Goal: Task Accomplishment & Management: Complete application form

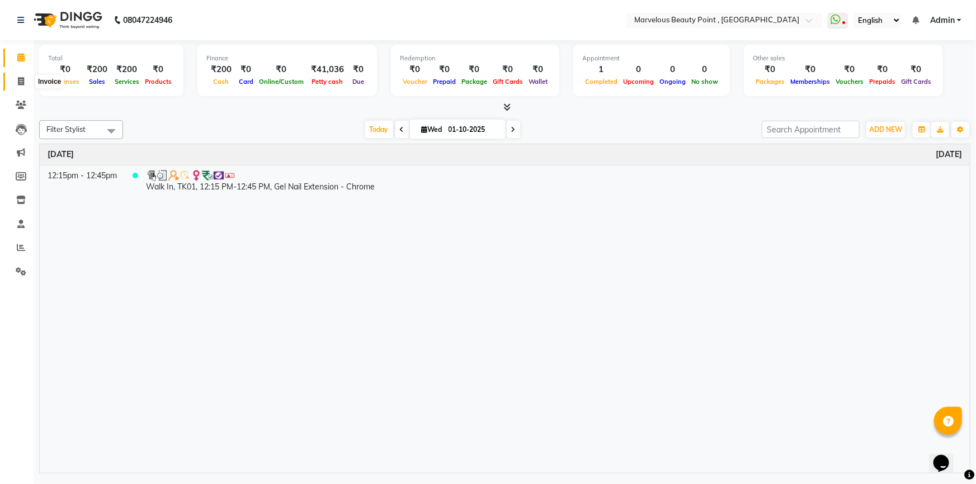
click at [16, 76] on span at bounding box center [21, 82] width 20 height 13
select select "service"
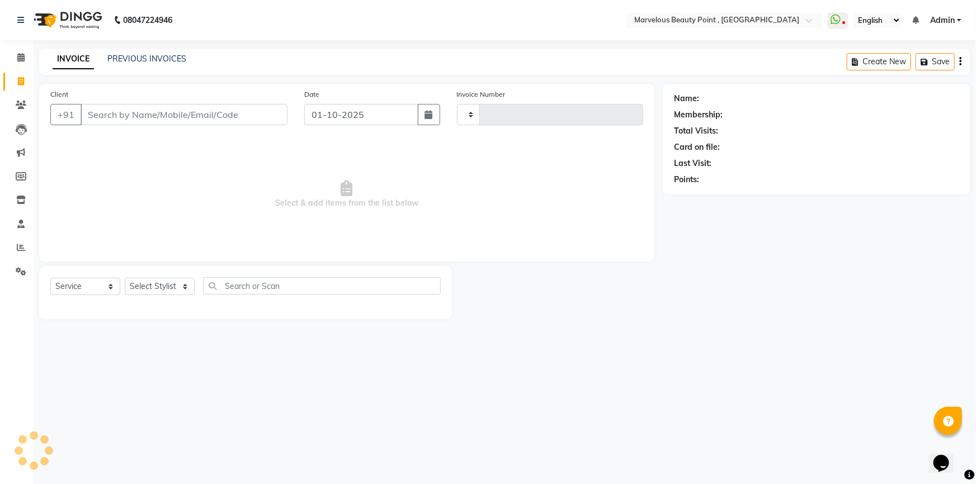
type input "0569"
select select "6391"
select select "V"
select select "48482"
click at [125, 117] on input "Client" at bounding box center [184, 114] width 207 height 21
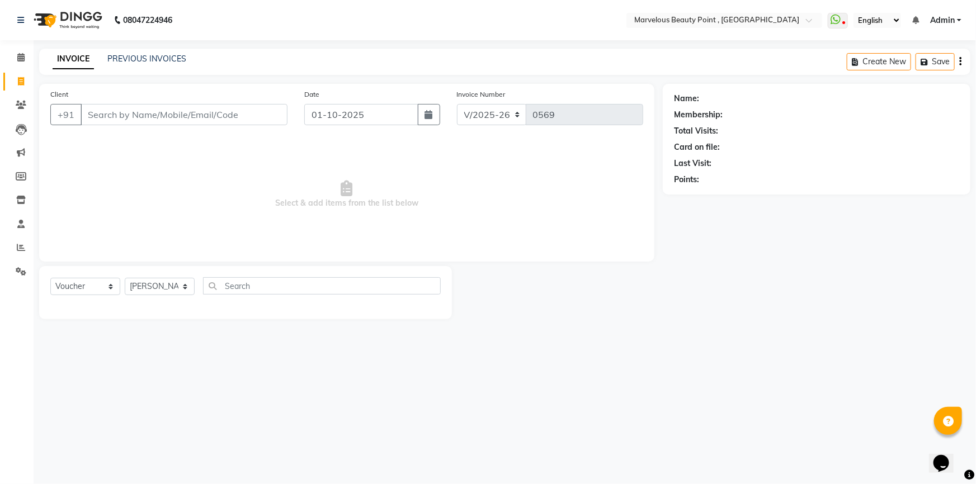
click at [107, 123] on input "Client" at bounding box center [184, 114] width 207 height 21
click at [147, 112] on input "Client" at bounding box center [184, 114] width 207 height 21
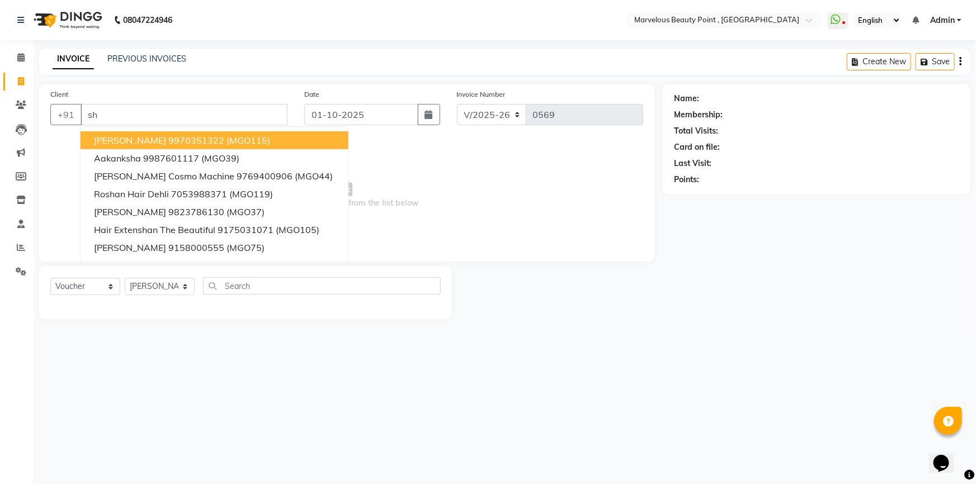
type input "s"
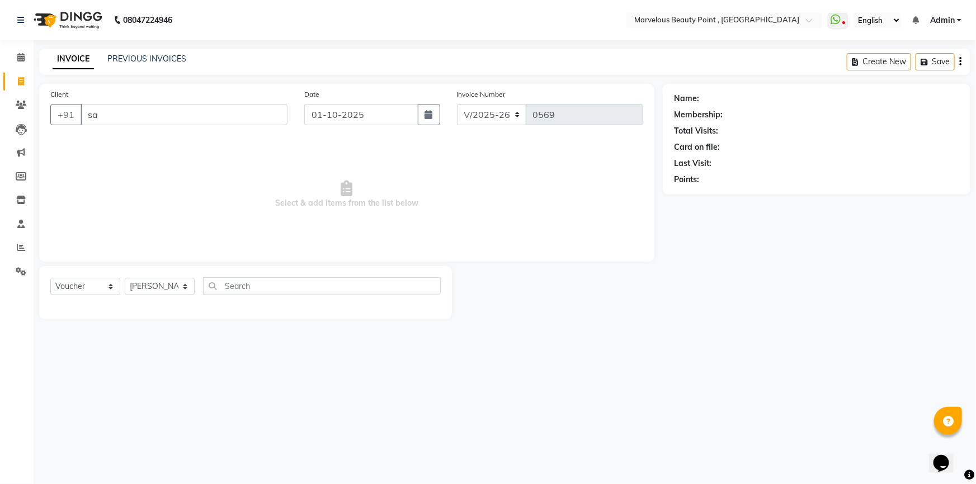
type input "s"
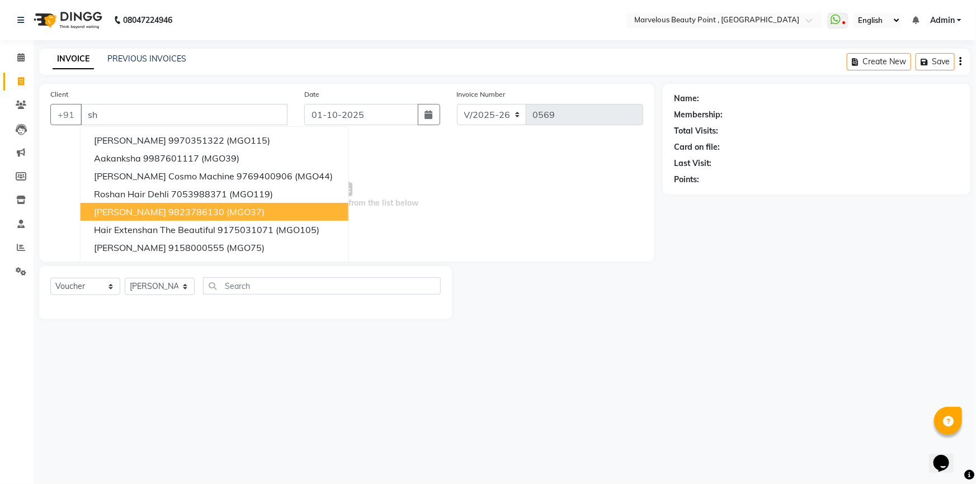
type input "s"
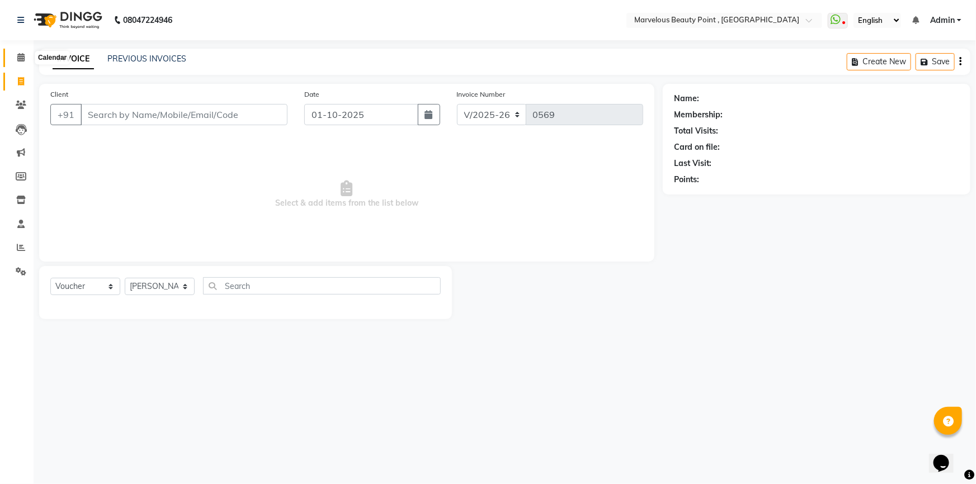
click at [22, 59] on icon at bounding box center [20, 57] width 7 height 8
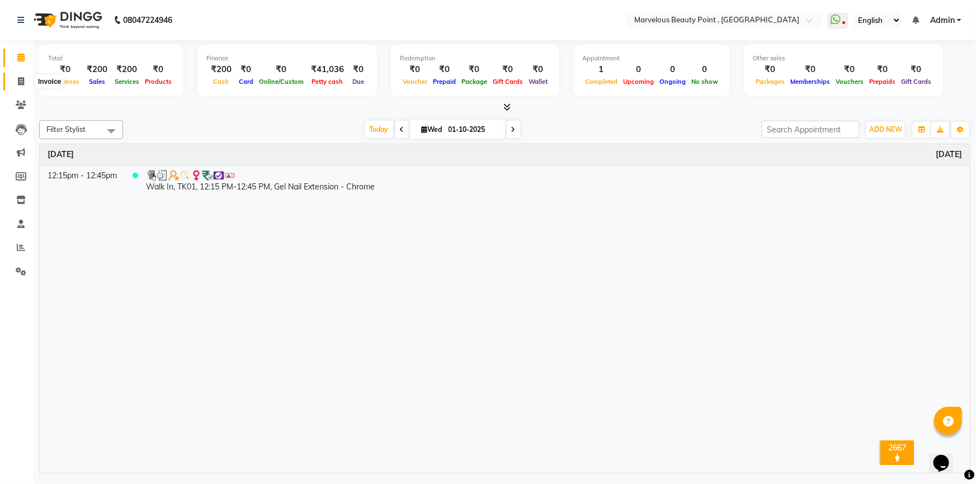
click at [23, 86] on span at bounding box center [21, 82] width 20 height 13
select select "service"
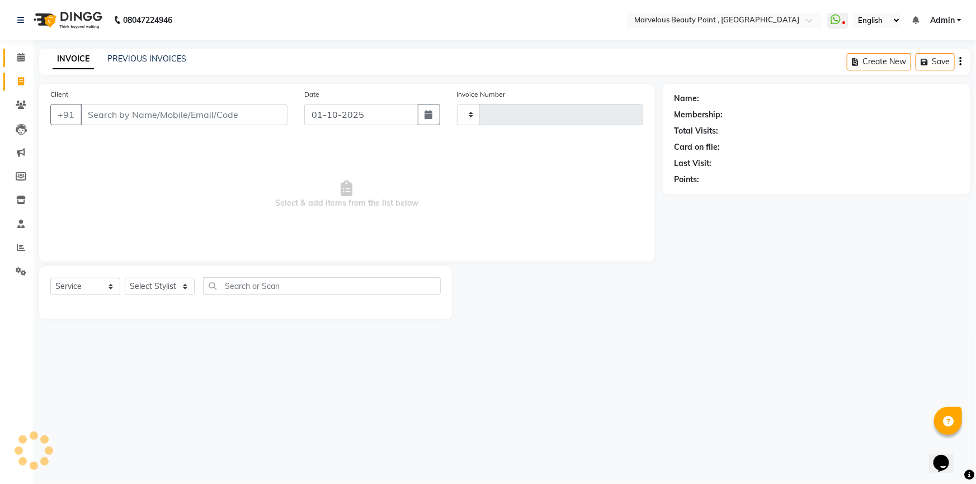
type input "0569"
select select "6391"
select select "V"
click at [114, 107] on input "Client" at bounding box center [184, 114] width 207 height 21
select select "48482"
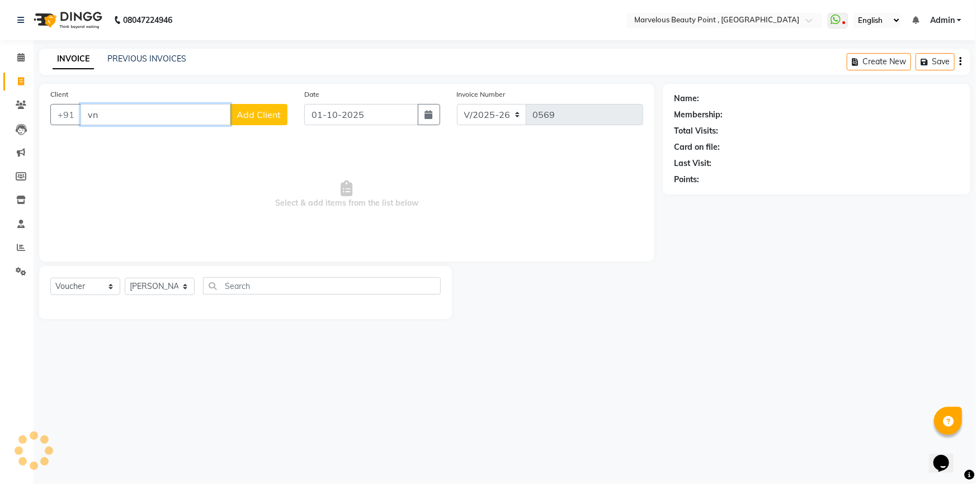
type input "v"
type input "9825216061"
click at [266, 121] on button "Add Client" at bounding box center [259, 114] width 58 height 21
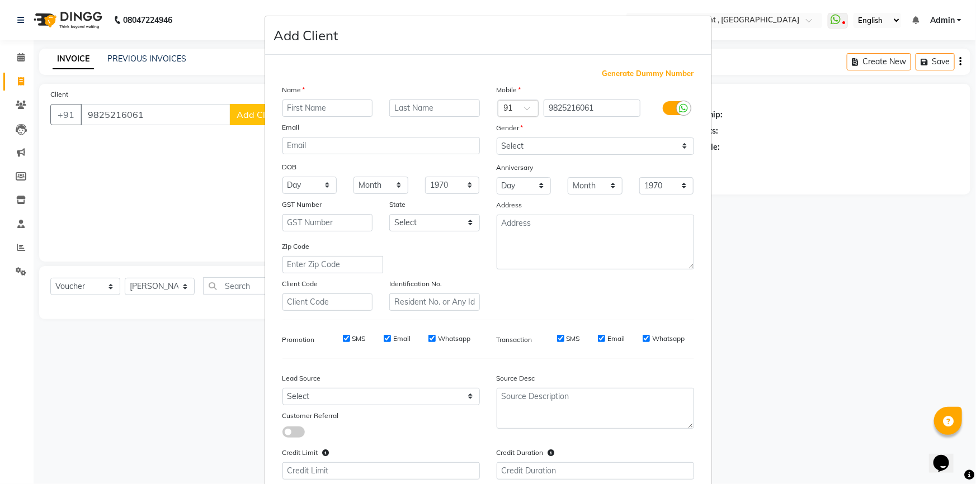
click at [305, 106] on input "text" at bounding box center [327, 108] width 91 height 17
type input "vandana"
click at [456, 106] on input "text" at bounding box center [434, 108] width 91 height 17
type input "baaa"
click at [499, 149] on select "Select [DEMOGRAPHIC_DATA] [DEMOGRAPHIC_DATA] Other Prefer Not To Say" at bounding box center [595, 146] width 197 height 17
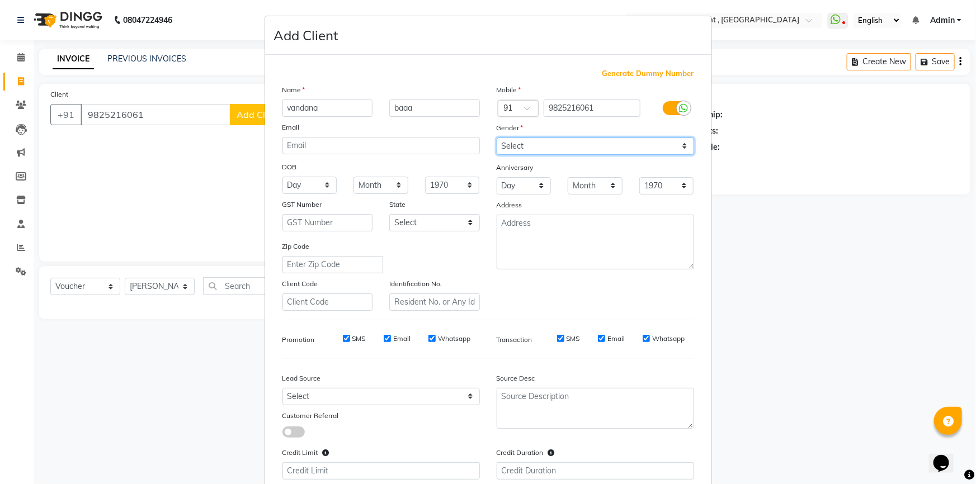
select select "[DEMOGRAPHIC_DATA]"
click at [497, 138] on select "Select [DEMOGRAPHIC_DATA] [DEMOGRAPHIC_DATA] Other Prefer Not To Say" at bounding box center [595, 146] width 197 height 17
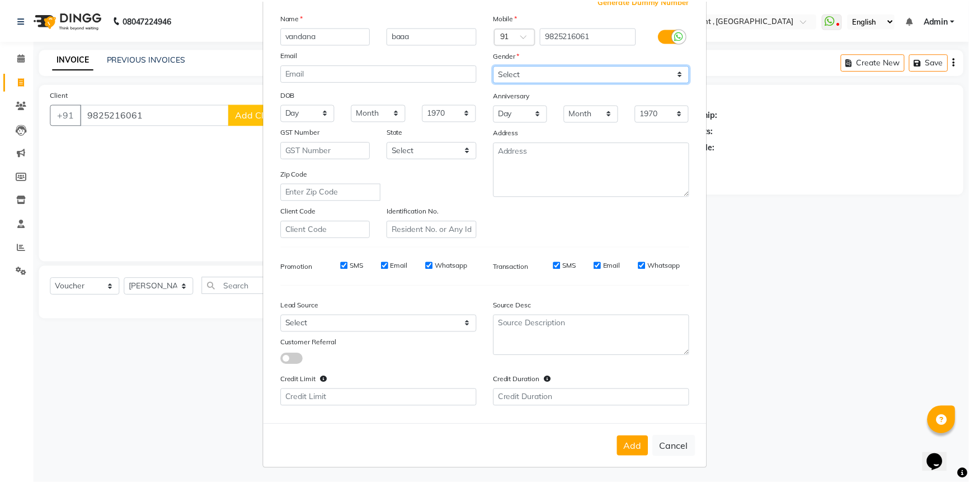
scroll to position [77, 0]
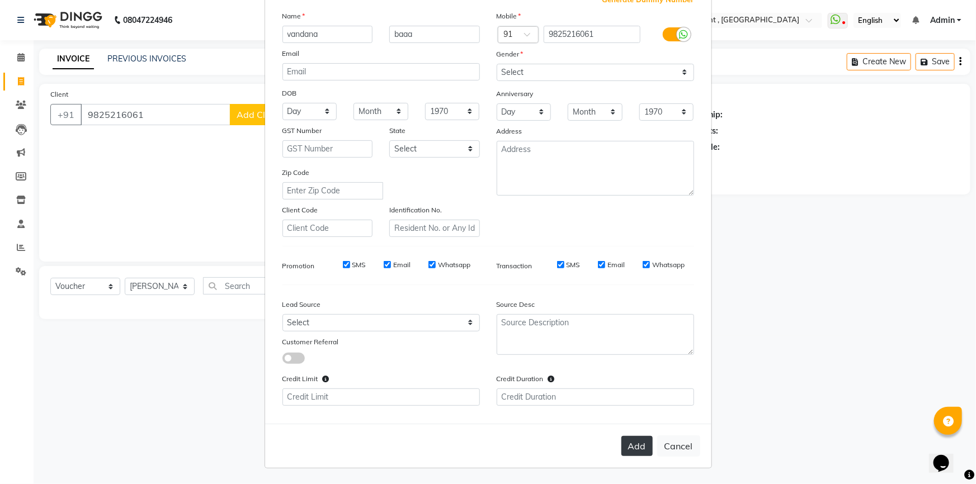
click at [633, 447] on button "Add" at bounding box center [636, 446] width 31 height 20
select select
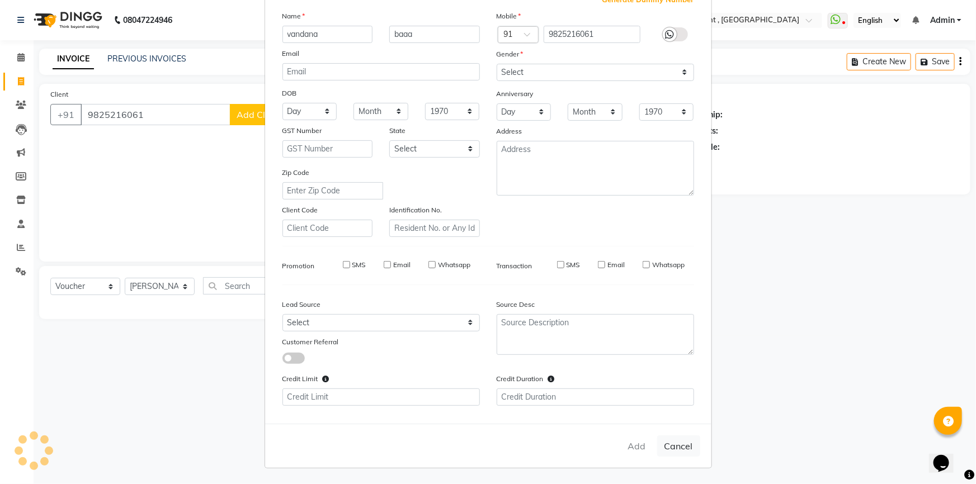
select select
checkbox input "false"
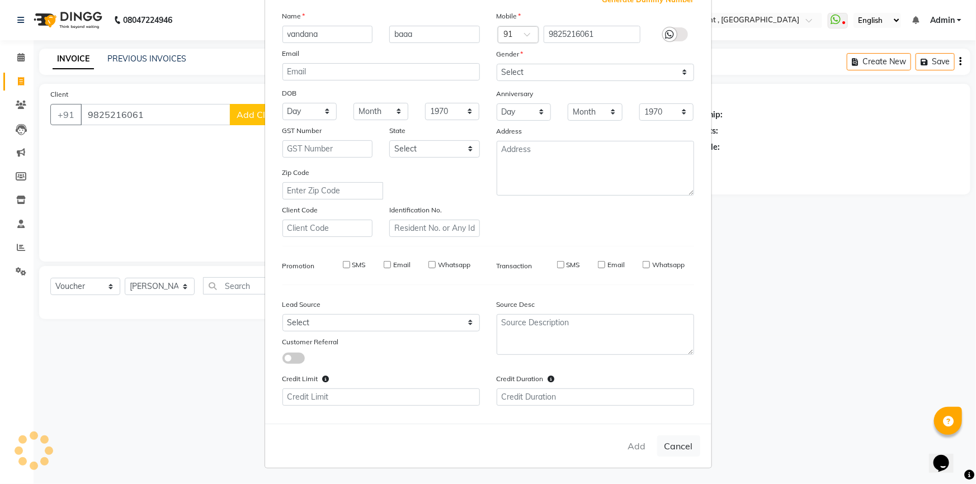
checkbox input "false"
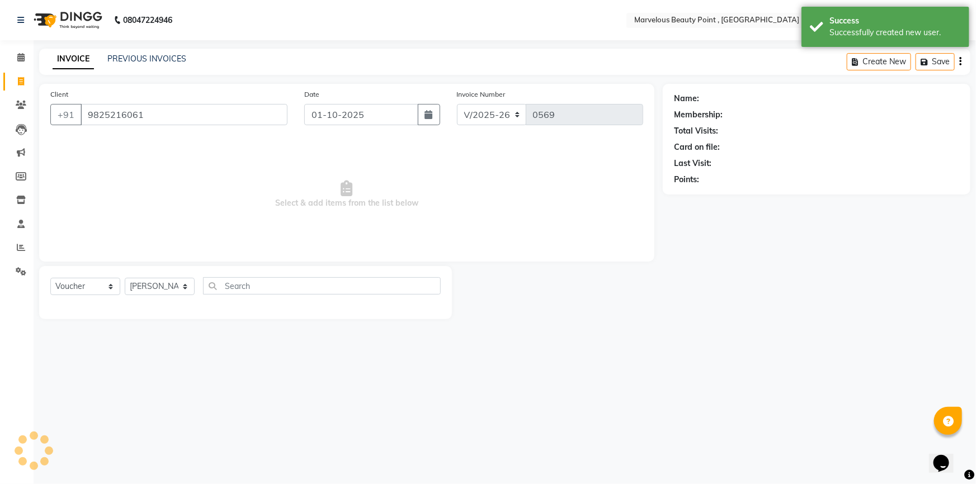
select select "1: Object"
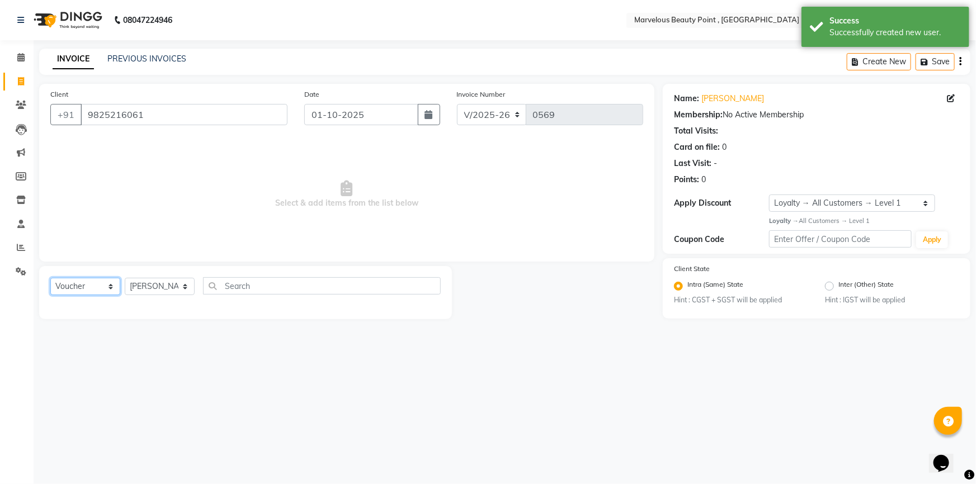
click at [68, 284] on select "Select Service Product Membership Package Voucher Prepaid Gift Card" at bounding box center [85, 286] width 70 height 17
select select "service"
click at [50, 278] on select "Select Service Product Membership Package Voucher Prepaid Gift Card" at bounding box center [85, 286] width 70 height 17
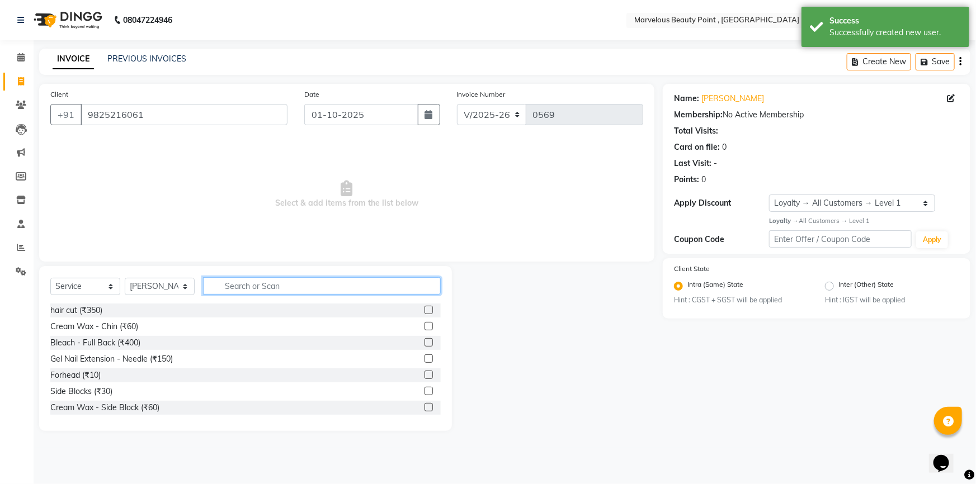
click at [256, 291] on input "text" at bounding box center [322, 285] width 238 height 17
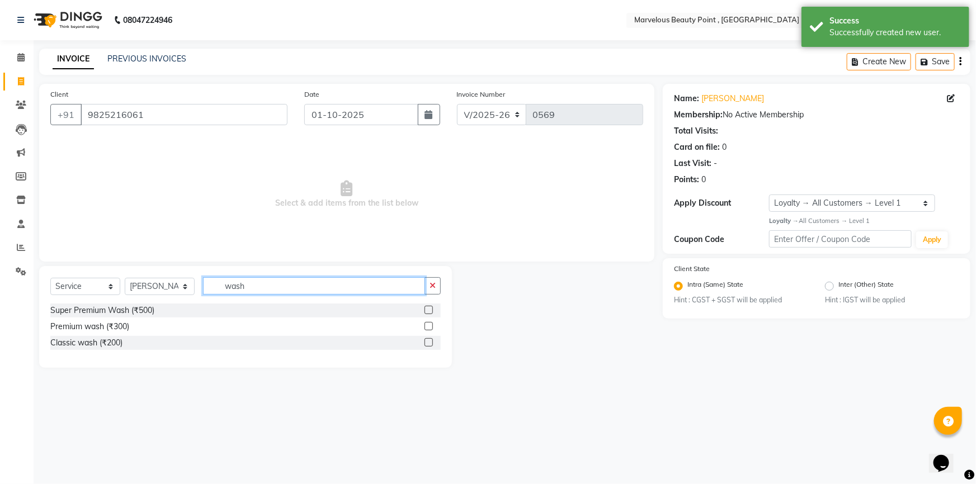
type input "wash"
click at [429, 342] on label at bounding box center [429, 342] width 8 height 8
click at [429, 342] on input "checkbox" at bounding box center [428, 343] width 7 height 7
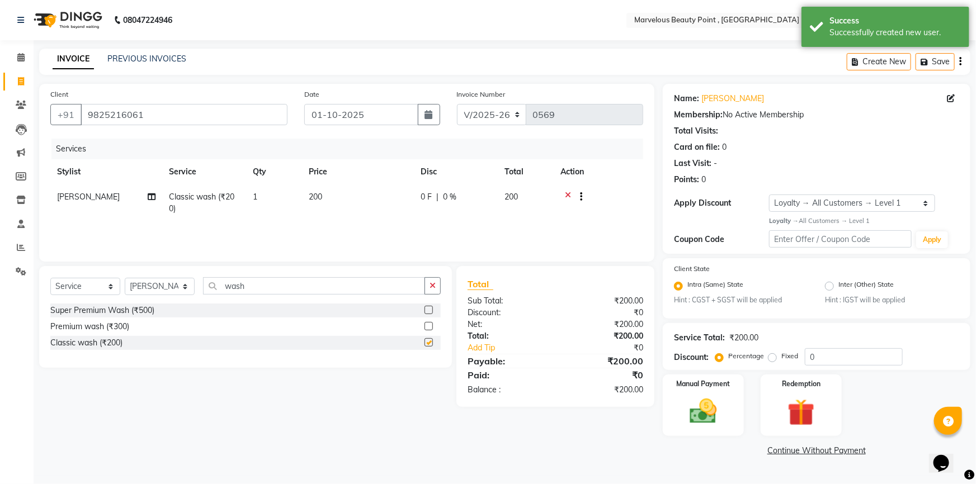
checkbox input "false"
click at [162, 287] on select "Select Stylist [PERSON_NAME] [PERSON_NAME] [PERSON_NAME]" at bounding box center [160, 286] width 70 height 17
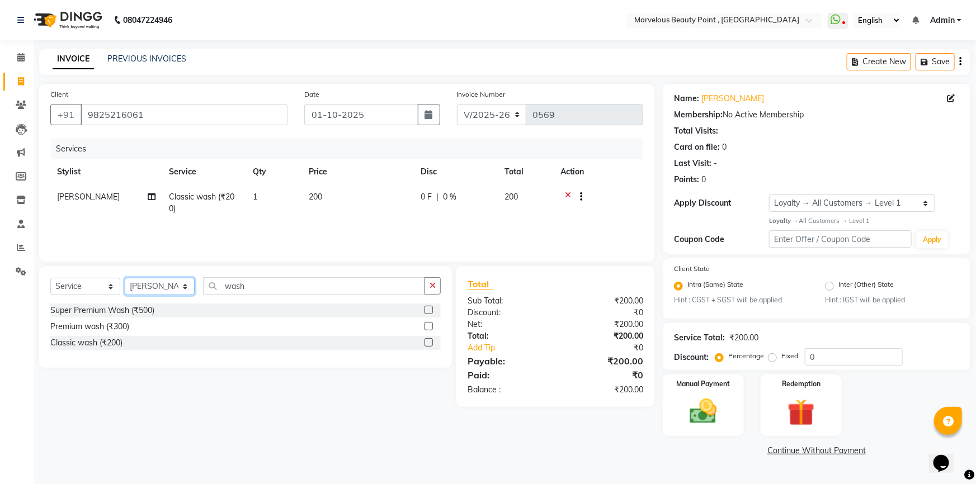
select select "66155"
click at [125, 278] on select "Select Stylist [PERSON_NAME] [PERSON_NAME] [PERSON_NAME]" at bounding box center [160, 286] width 70 height 17
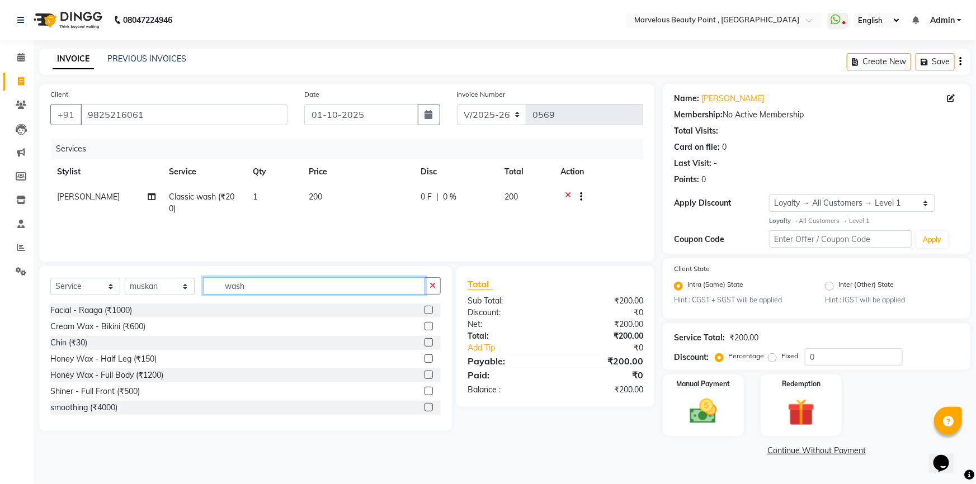
click at [248, 290] on input "wash" at bounding box center [314, 285] width 222 height 17
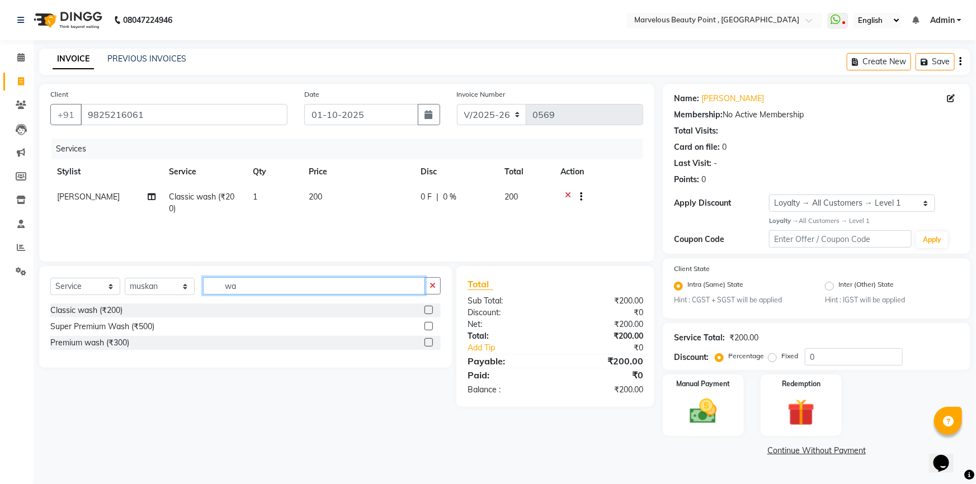
type input "w"
type input "wash"
click at [427, 338] on div at bounding box center [433, 343] width 16 height 14
click at [431, 342] on label at bounding box center [429, 342] width 8 height 8
click at [431, 342] on input "checkbox" at bounding box center [428, 343] width 7 height 7
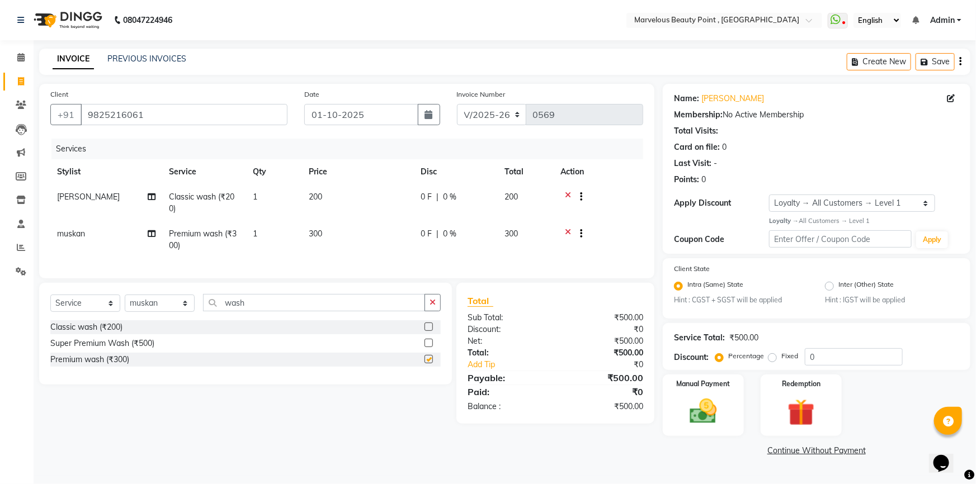
checkbox input "false"
click at [710, 412] on img at bounding box center [704, 411] width 46 height 32
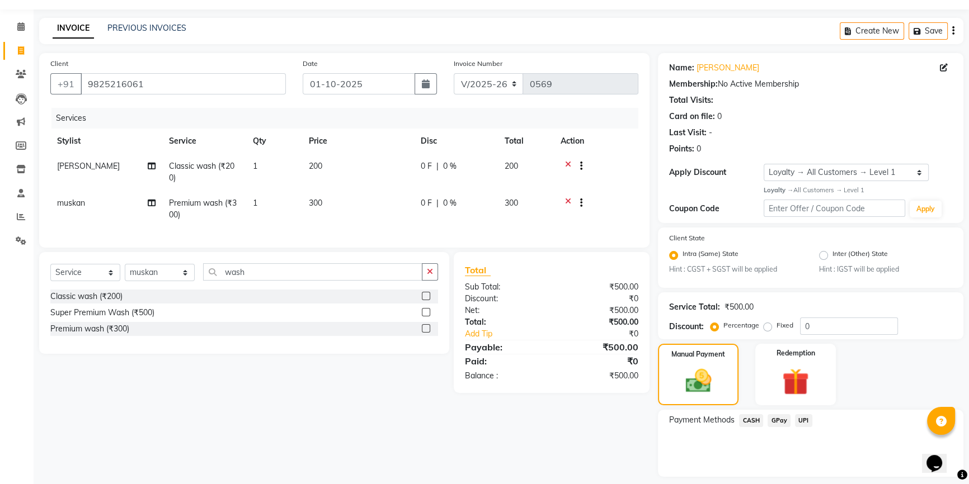
scroll to position [63, 0]
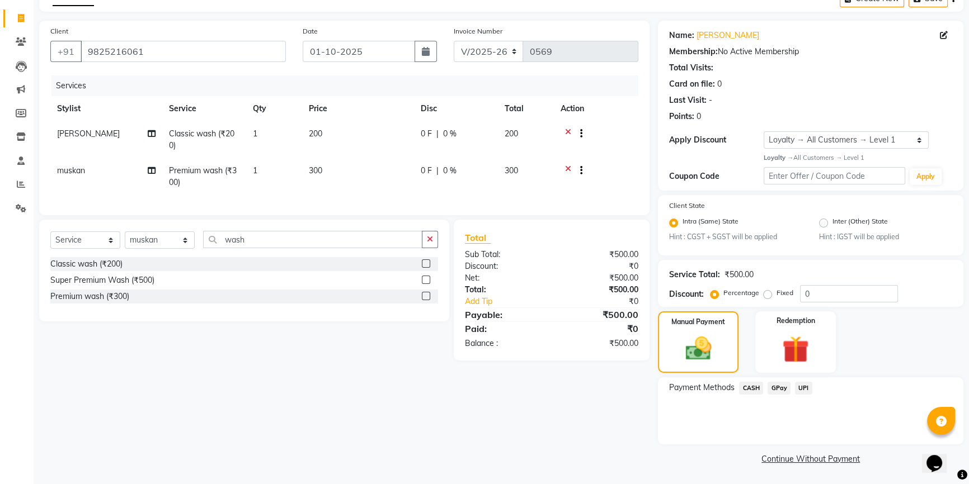
click at [744, 388] on span "CASH" at bounding box center [751, 388] width 24 height 13
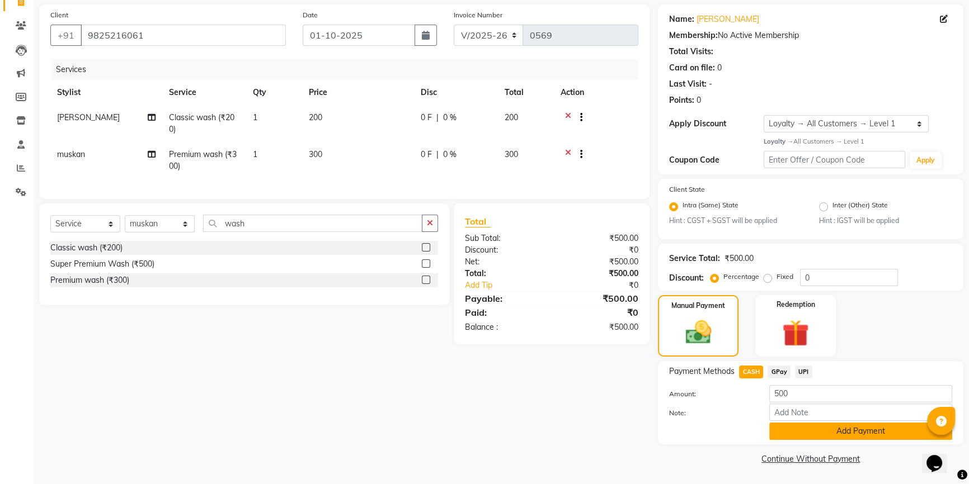
click at [792, 434] on button "Add Payment" at bounding box center [860, 431] width 183 height 17
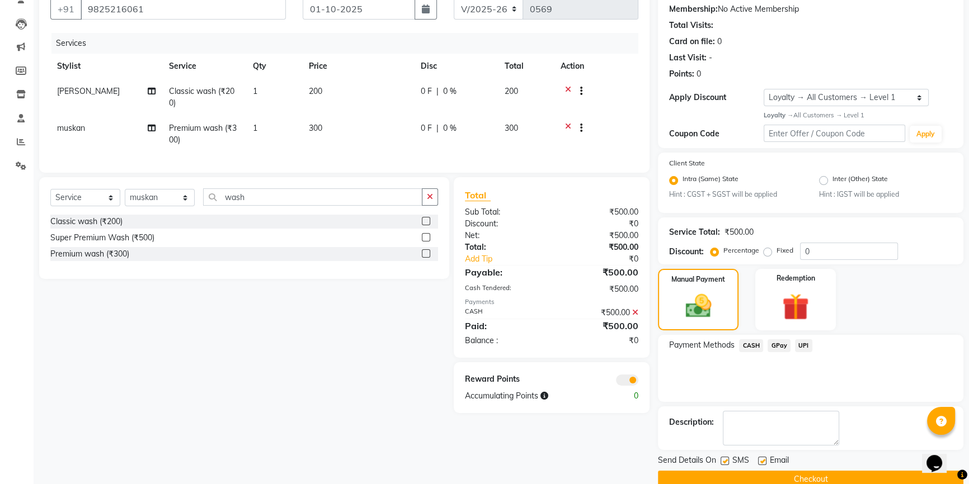
scroll to position [126, 0]
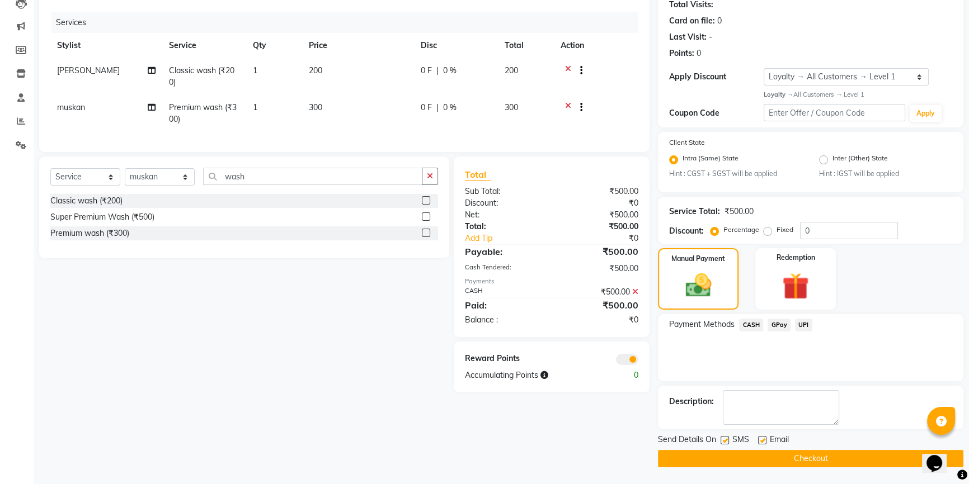
click at [618, 365] on span at bounding box center [627, 359] width 22 height 11
click at [638, 361] on input "checkbox" at bounding box center [638, 361] width 0 height 0
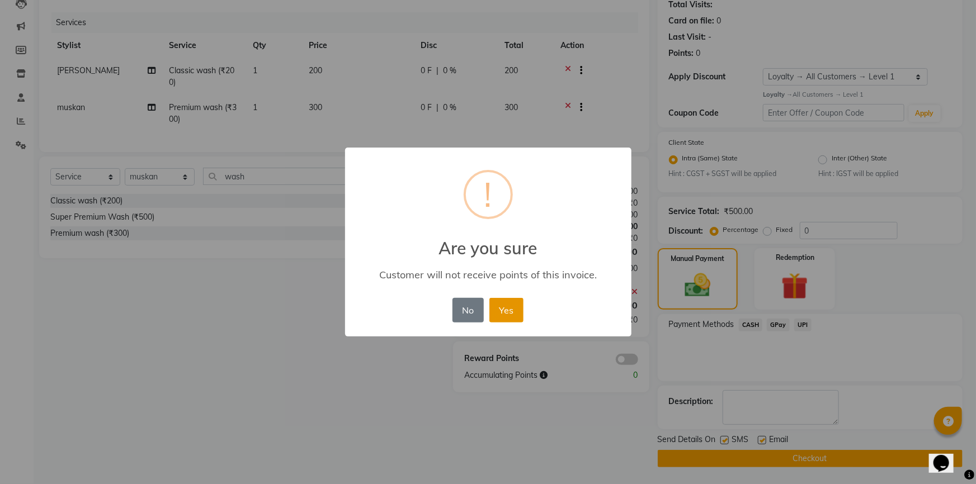
drag, startPoint x: 514, startPoint y: 318, endPoint x: 563, endPoint y: 346, distance: 56.6
click at [514, 318] on button "Yes" at bounding box center [506, 310] width 34 height 25
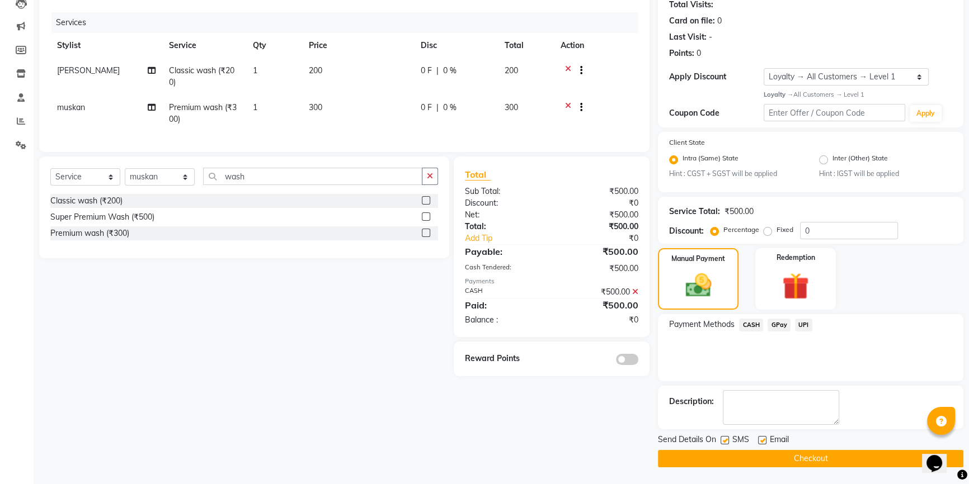
click at [701, 458] on button "Checkout" at bounding box center [810, 458] width 305 height 17
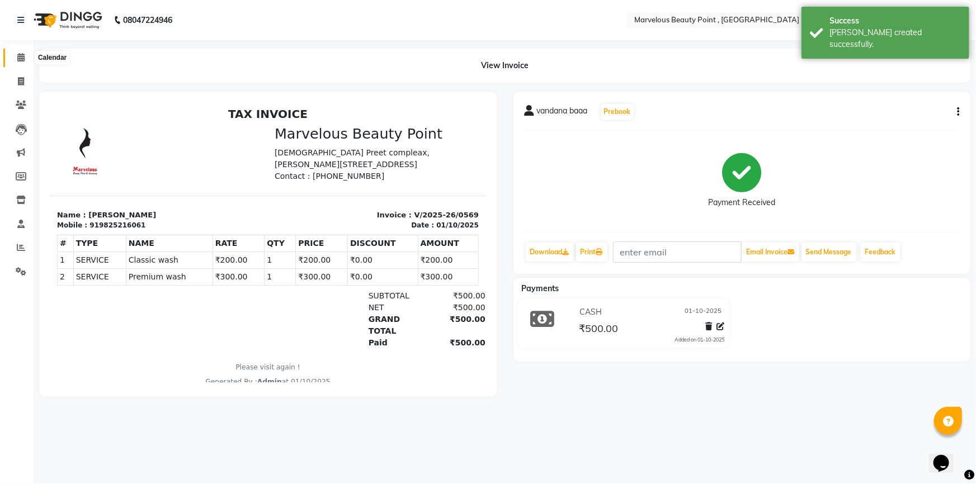
click at [25, 56] on span at bounding box center [21, 57] width 20 height 13
